Goal: Use online tool/utility: Utilize a website feature to perform a specific function

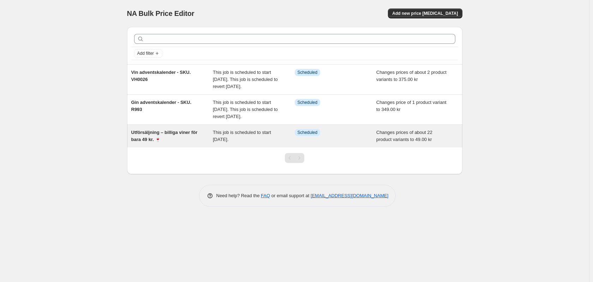
click at [163, 143] on div "Utförsäljning – billiga viner för bara 49 kr. 🍷" at bounding box center [172, 136] width 82 height 14
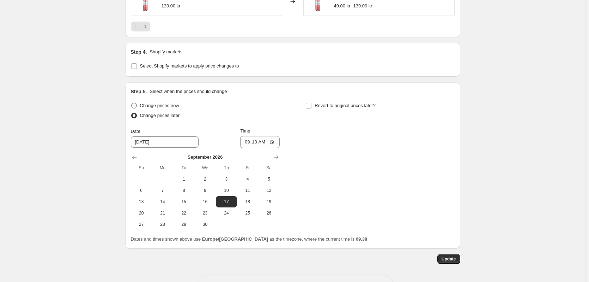
click at [137, 103] on span at bounding box center [134, 106] width 6 height 6
click at [132, 103] on input "Change prices now" at bounding box center [131, 103] width 0 height 0
radio input "true"
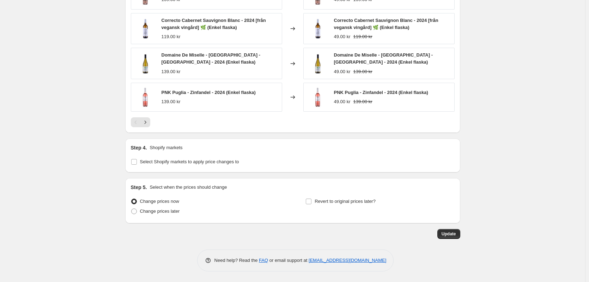
scroll to position [467, 0]
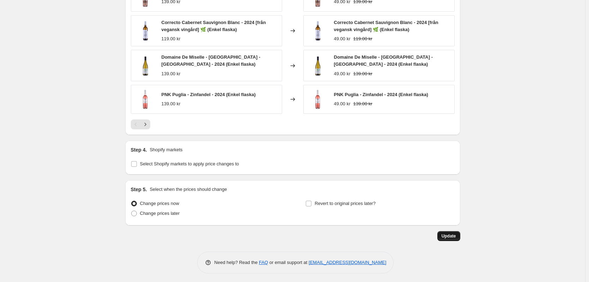
click at [455, 233] on span "Update" at bounding box center [449, 236] width 14 height 6
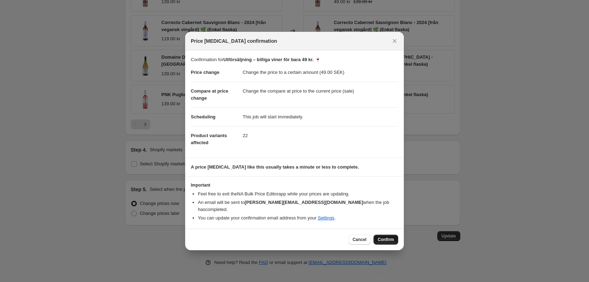
click at [389, 234] on button "Confirm" at bounding box center [386, 239] width 25 height 10
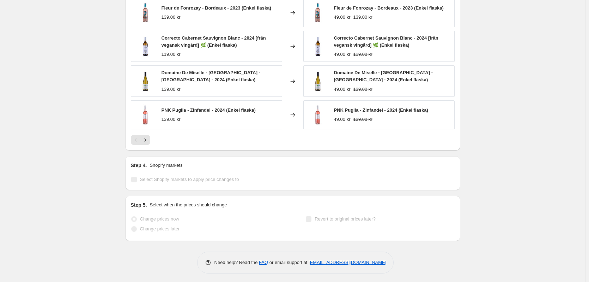
scroll to position [0, 0]
